Goal: Transaction & Acquisition: Subscribe to service/newsletter

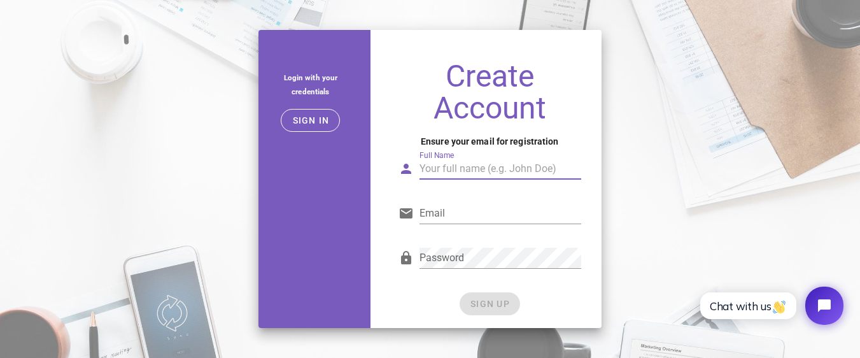
click at [464, 165] on input "Full Name" at bounding box center [500, 168] width 162 height 20
type input "Mohit Kumar Sharma"
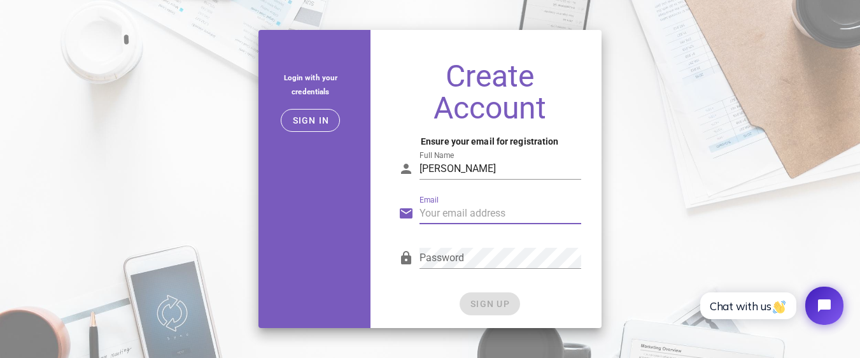
click at [465, 220] on input "Email" at bounding box center [500, 213] width 162 height 20
type input "mohitkumarsharma3060@gmail.com"
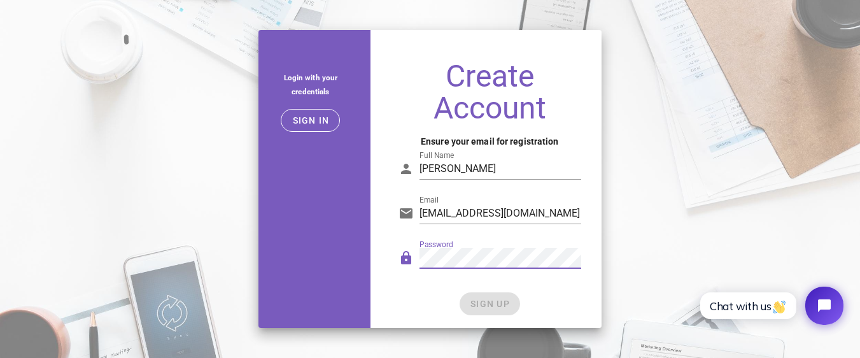
click at [491, 304] on div "SIGN UP" at bounding box center [489, 303] width 183 height 23
click at [491, 304] on span "SIGN UP" at bounding box center [490, 303] width 40 height 10
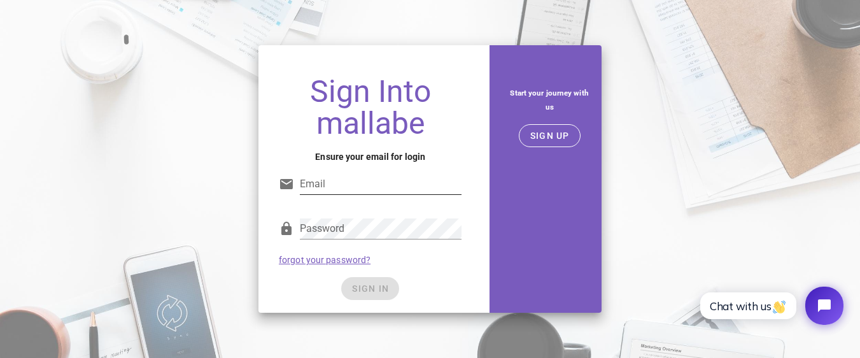
click at [409, 183] on input "Email" at bounding box center [381, 184] width 162 height 20
type input "mohitkumarsharma3060@gmail.com"
click at [377, 288] on div "SIGN IN" at bounding box center [370, 288] width 183 height 23
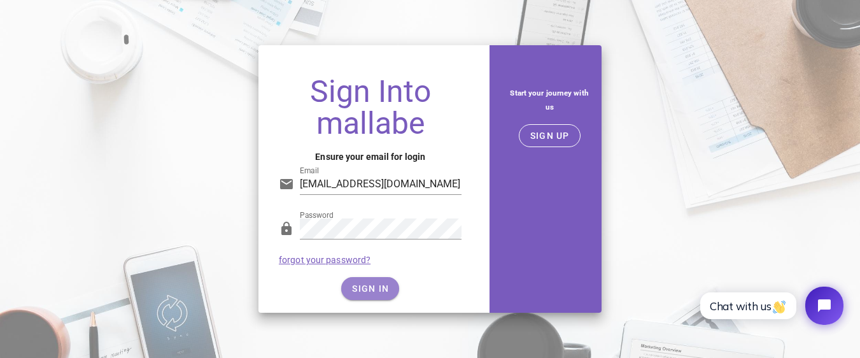
click at [377, 288] on span "SIGN IN" at bounding box center [370, 288] width 38 height 10
click at [354, 290] on span "SIGN IN" at bounding box center [370, 288] width 38 height 10
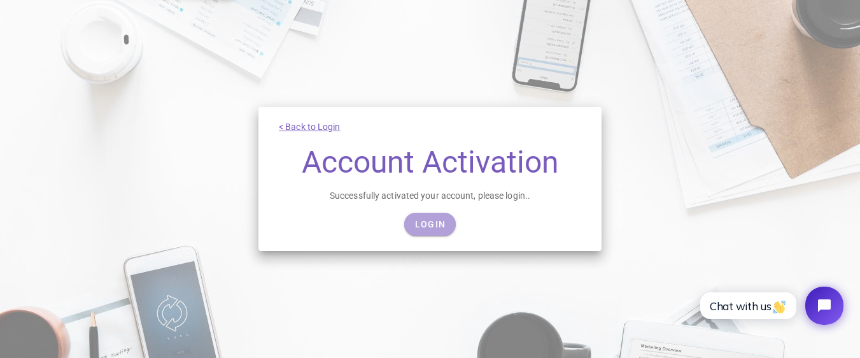
click at [423, 227] on span "Login" at bounding box center [429, 224] width 31 height 10
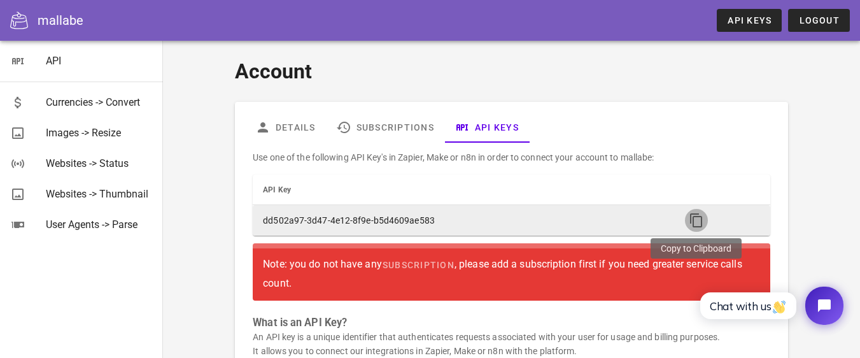
click at [699, 220] on icon "button" at bounding box center [696, 220] width 15 height 15
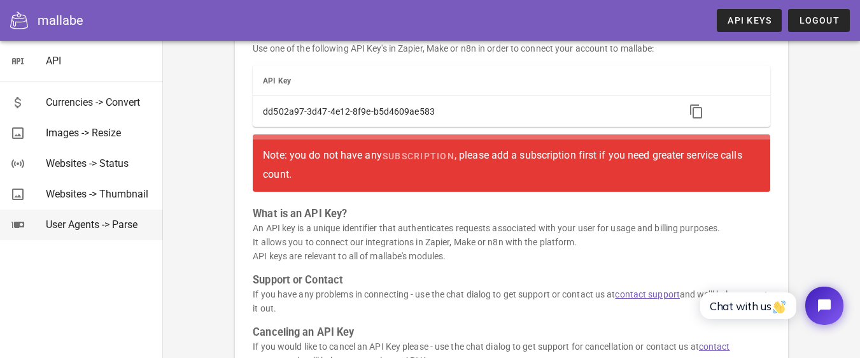
scroll to position [65, 0]
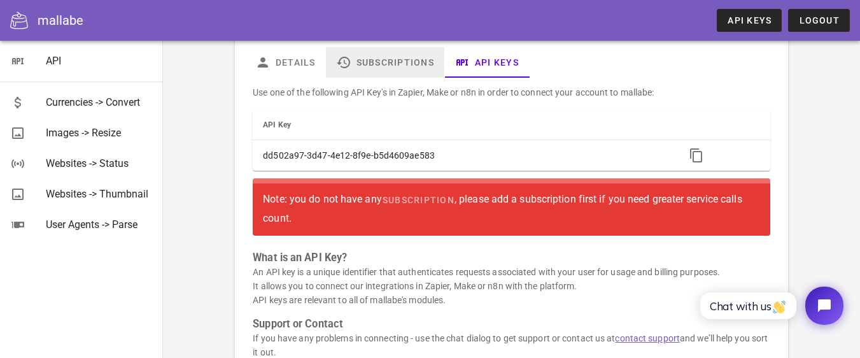
click at [396, 58] on link "Subscriptions" at bounding box center [385, 62] width 118 height 31
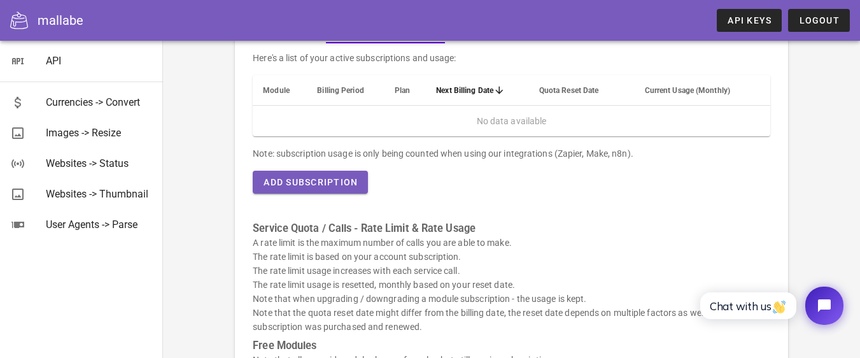
scroll to position [74, 0]
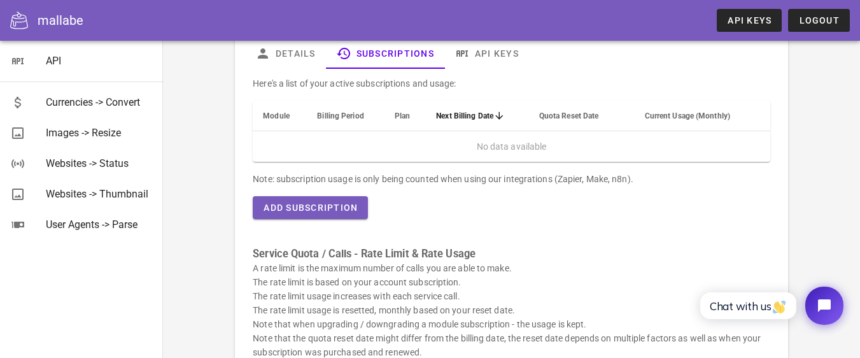
click at [276, 118] on span "Module" at bounding box center [276, 115] width 27 height 9
click at [335, 116] on span "Billing Period" at bounding box center [340, 115] width 46 height 9
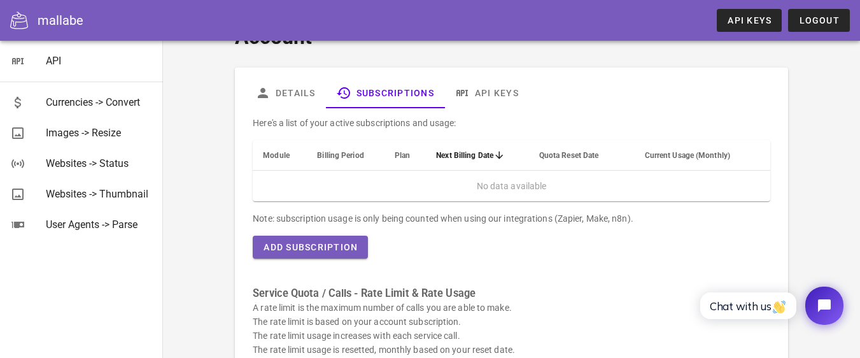
scroll to position [0, 0]
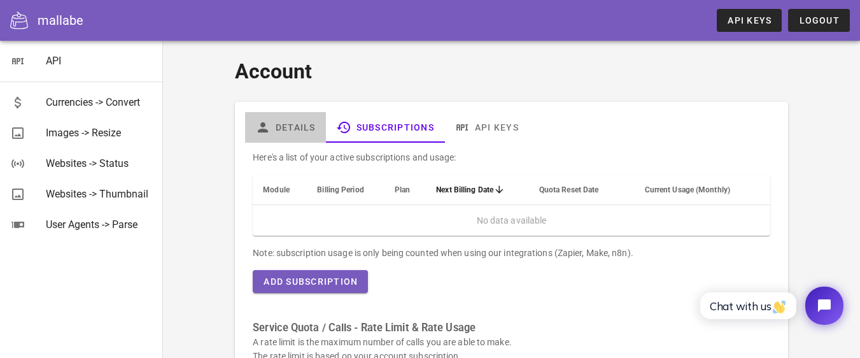
click at [297, 131] on link "Details" at bounding box center [285, 127] width 81 height 31
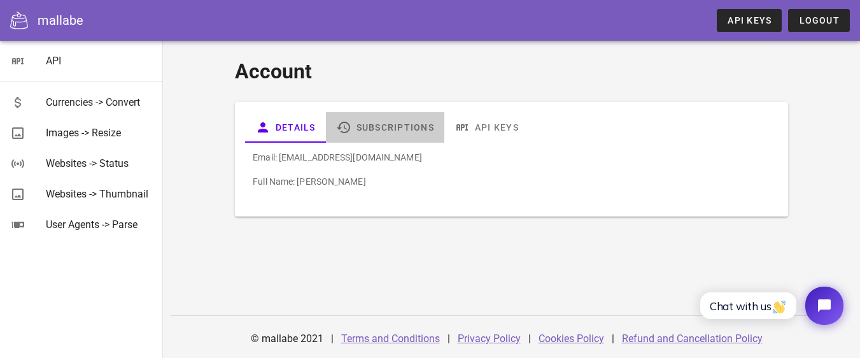
click at [370, 129] on link "Subscriptions" at bounding box center [385, 127] width 118 height 31
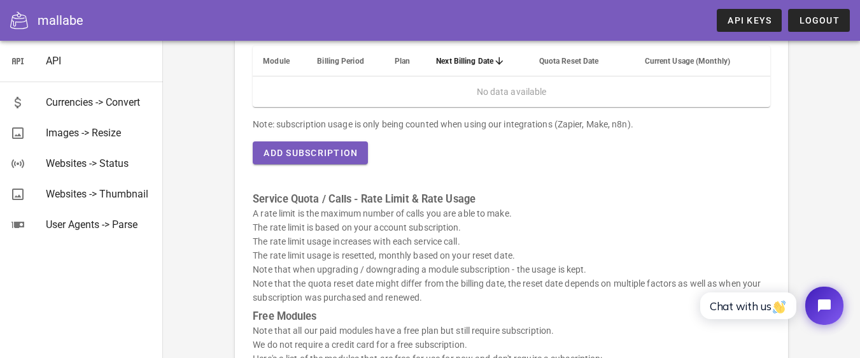
scroll to position [76, 0]
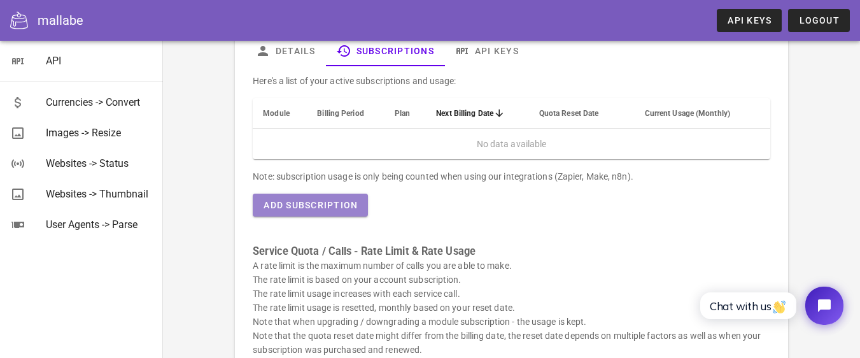
click at [329, 207] on span "Add Subscription" at bounding box center [310, 205] width 95 height 10
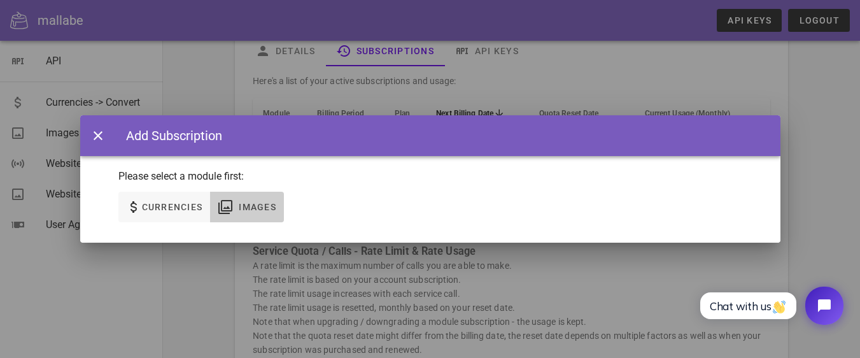
click at [271, 206] on span "Images" at bounding box center [257, 207] width 38 height 10
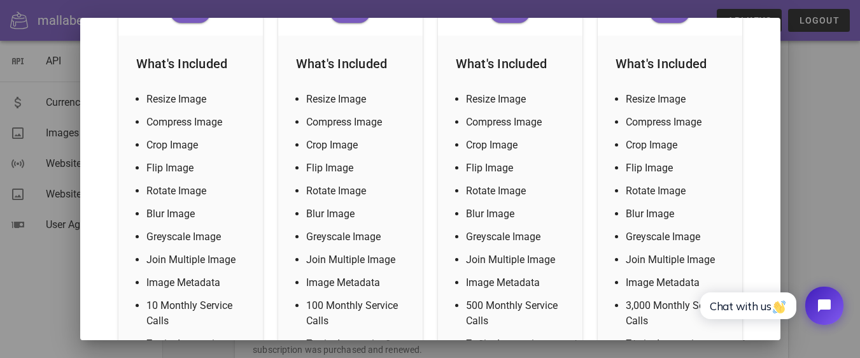
scroll to position [305, 0]
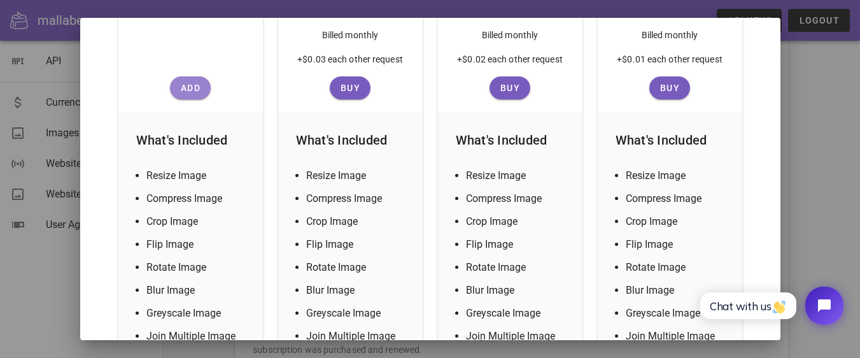
click at [193, 82] on button "Add" at bounding box center [190, 87] width 41 height 23
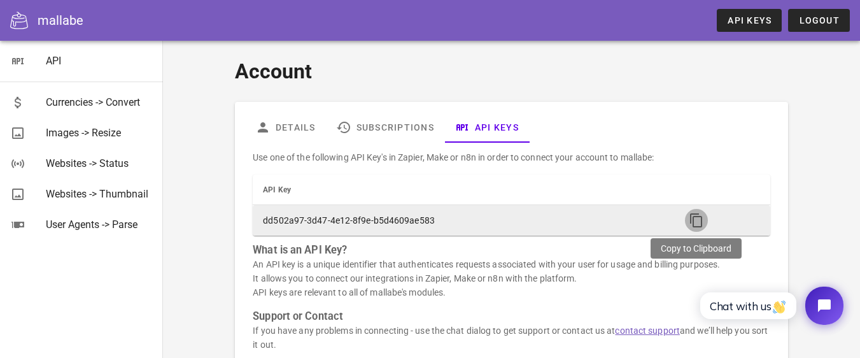
click at [699, 220] on icon "button" at bounding box center [696, 220] width 15 height 15
